Goal: Task Accomplishment & Management: Use online tool/utility

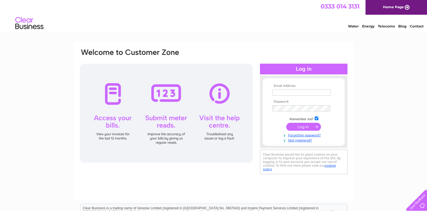
type input "accounts@monroautoelec.co.uk"
click at [305, 127] on input "submit" at bounding box center [303, 127] width 35 height 8
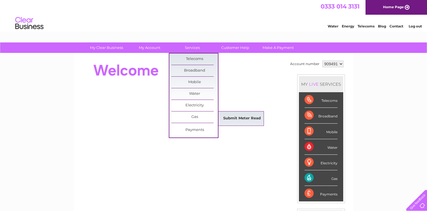
click at [234, 119] on link "Submit Meter Read" at bounding box center [242, 118] width 47 height 11
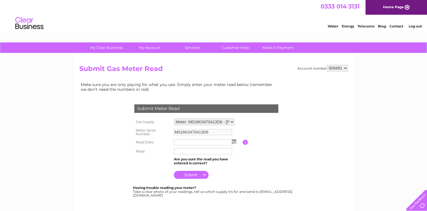
click at [234, 141] on img at bounding box center [234, 141] width 4 height 5
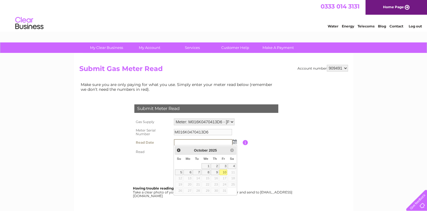
click at [225, 171] on link "10" at bounding box center [223, 172] width 8 height 6
type input "2025/10/10"
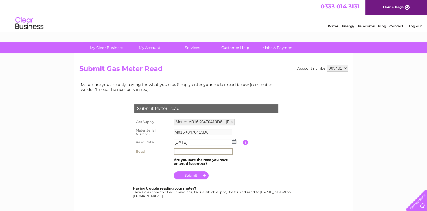
click at [199, 152] on input "text" at bounding box center [203, 151] width 59 height 7
type input "24554"
click at [189, 176] on input "submit" at bounding box center [191, 175] width 35 height 8
